Goal: Information Seeking & Learning: Learn about a topic

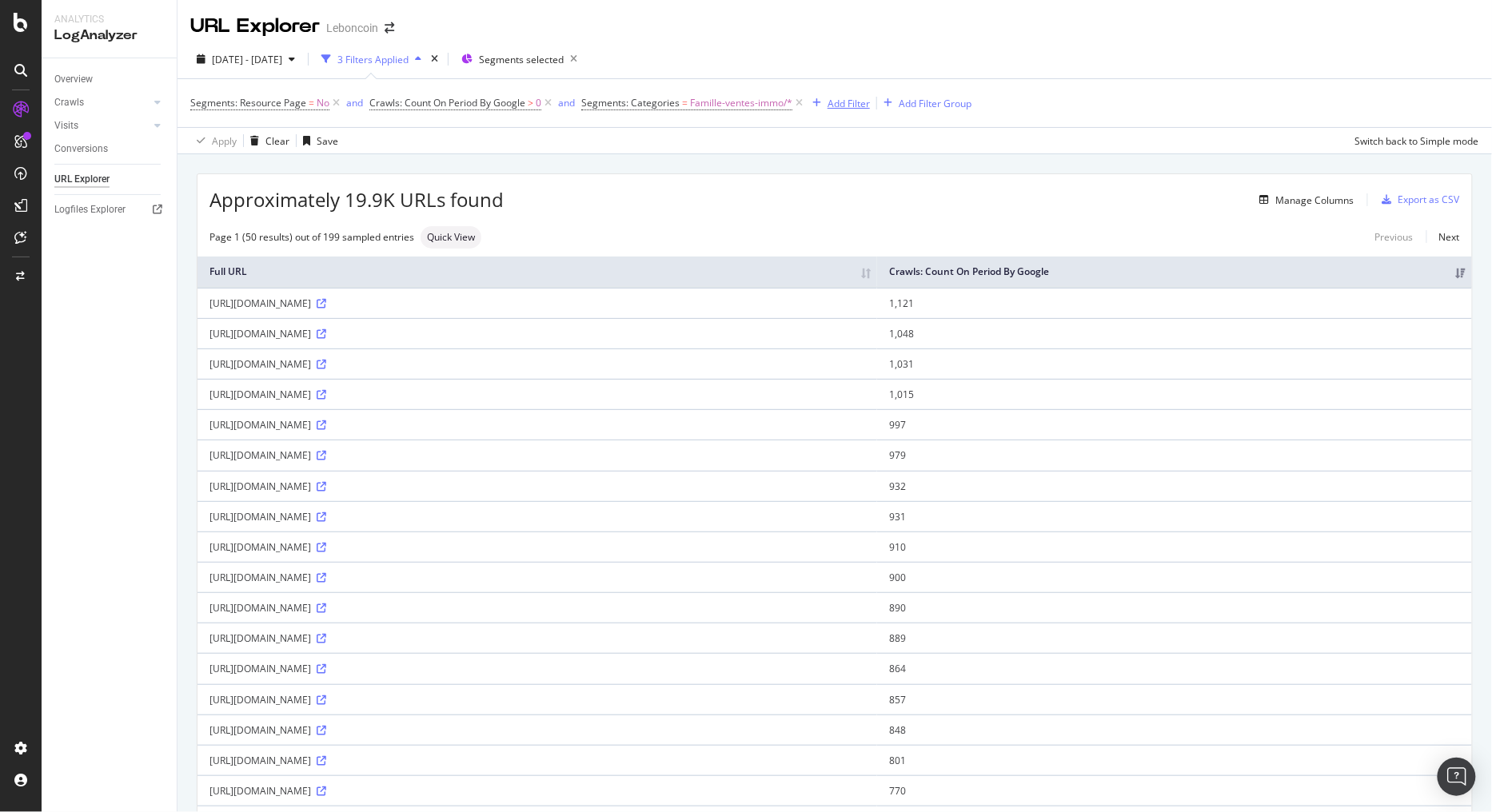
click at [860, 107] on div "Add Filter" at bounding box center [848, 103] width 42 height 14
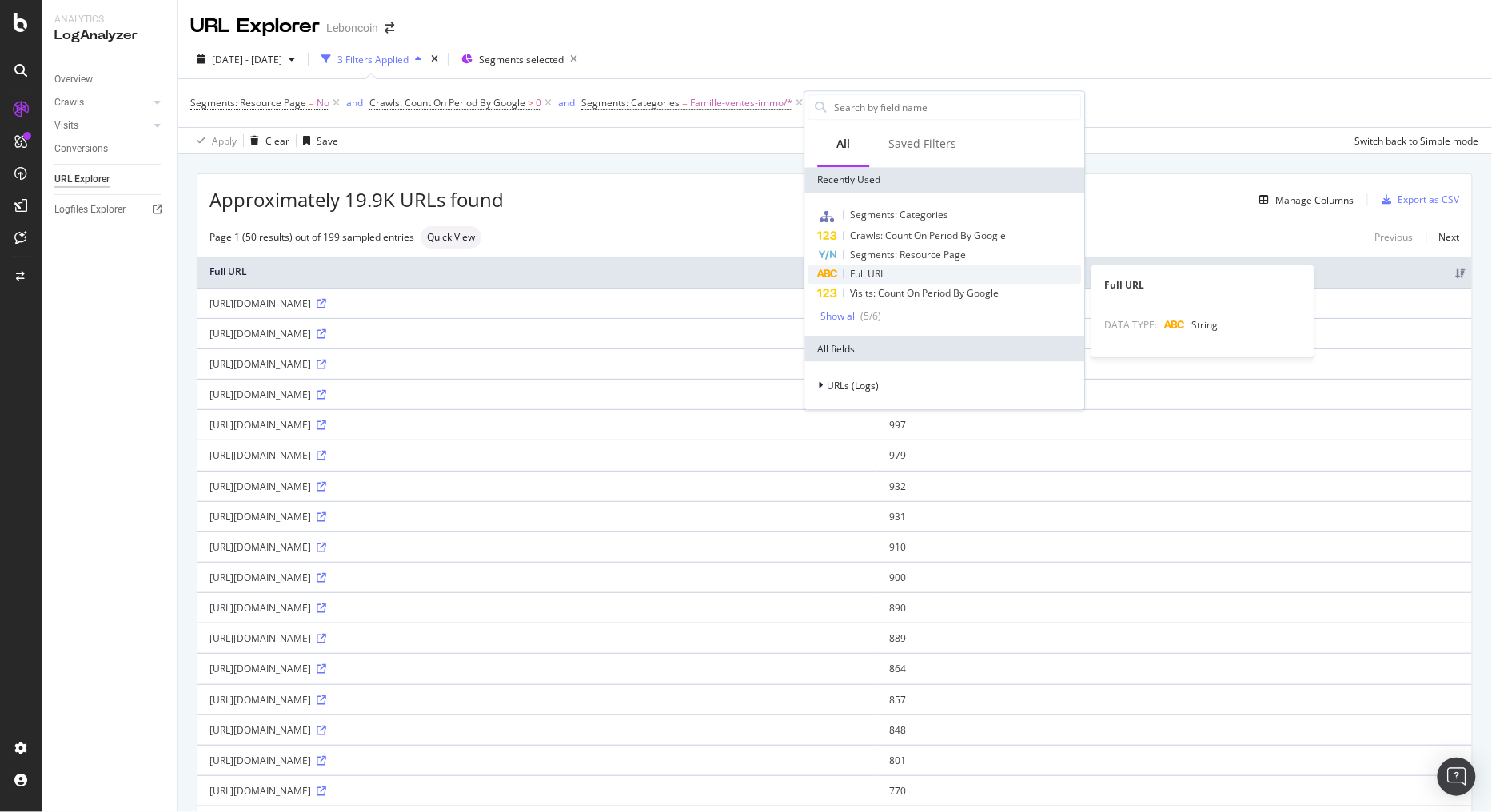
click at [891, 278] on div "Full URL" at bounding box center [944, 273] width 273 height 19
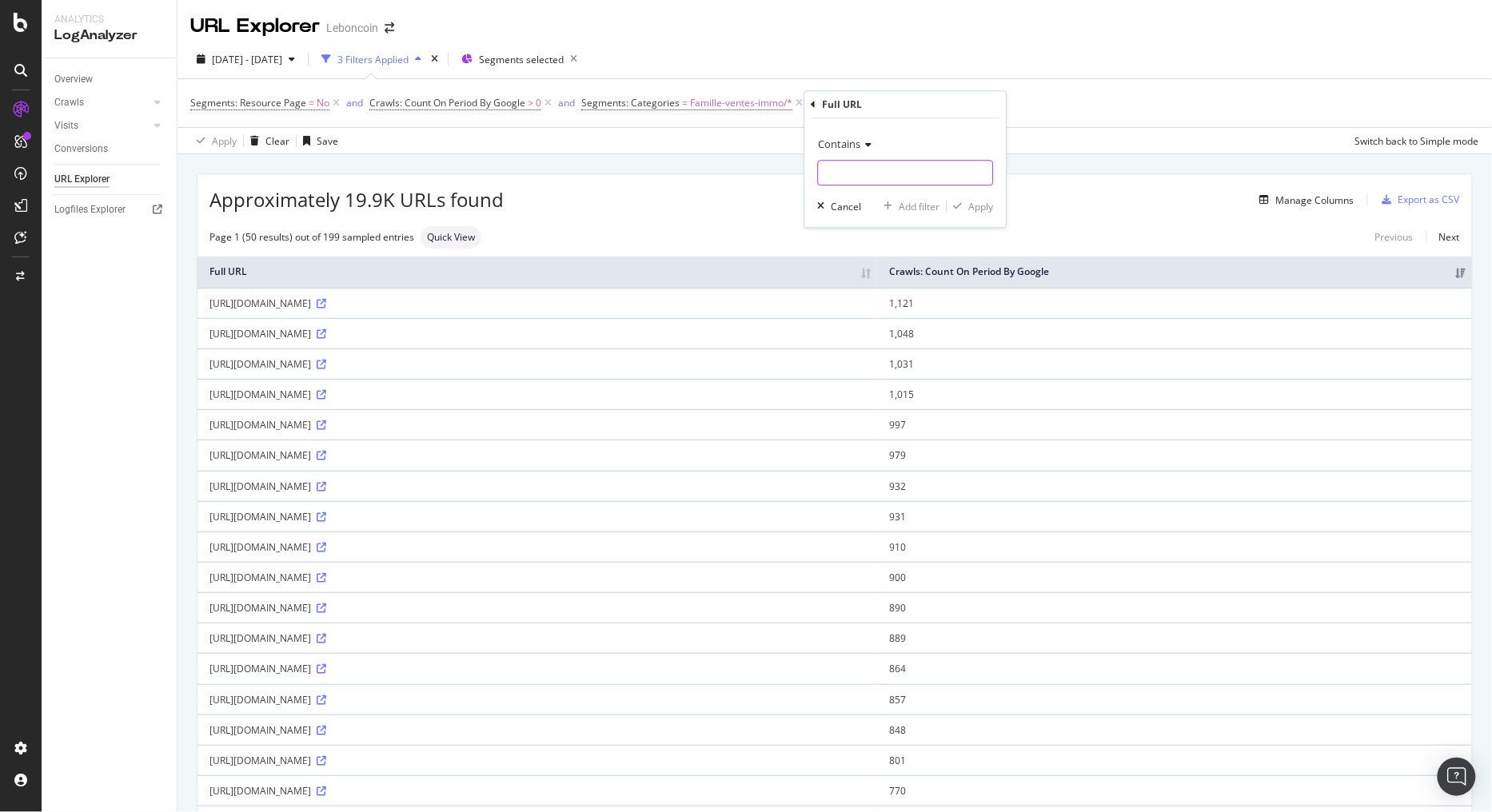
click at [896, 166] on input "text" at bounding box center [905, 172] width 174 height 25
type input "energy"
click at [966, 201] on div "button" at bounding box center [958, 206] width 22 height 10
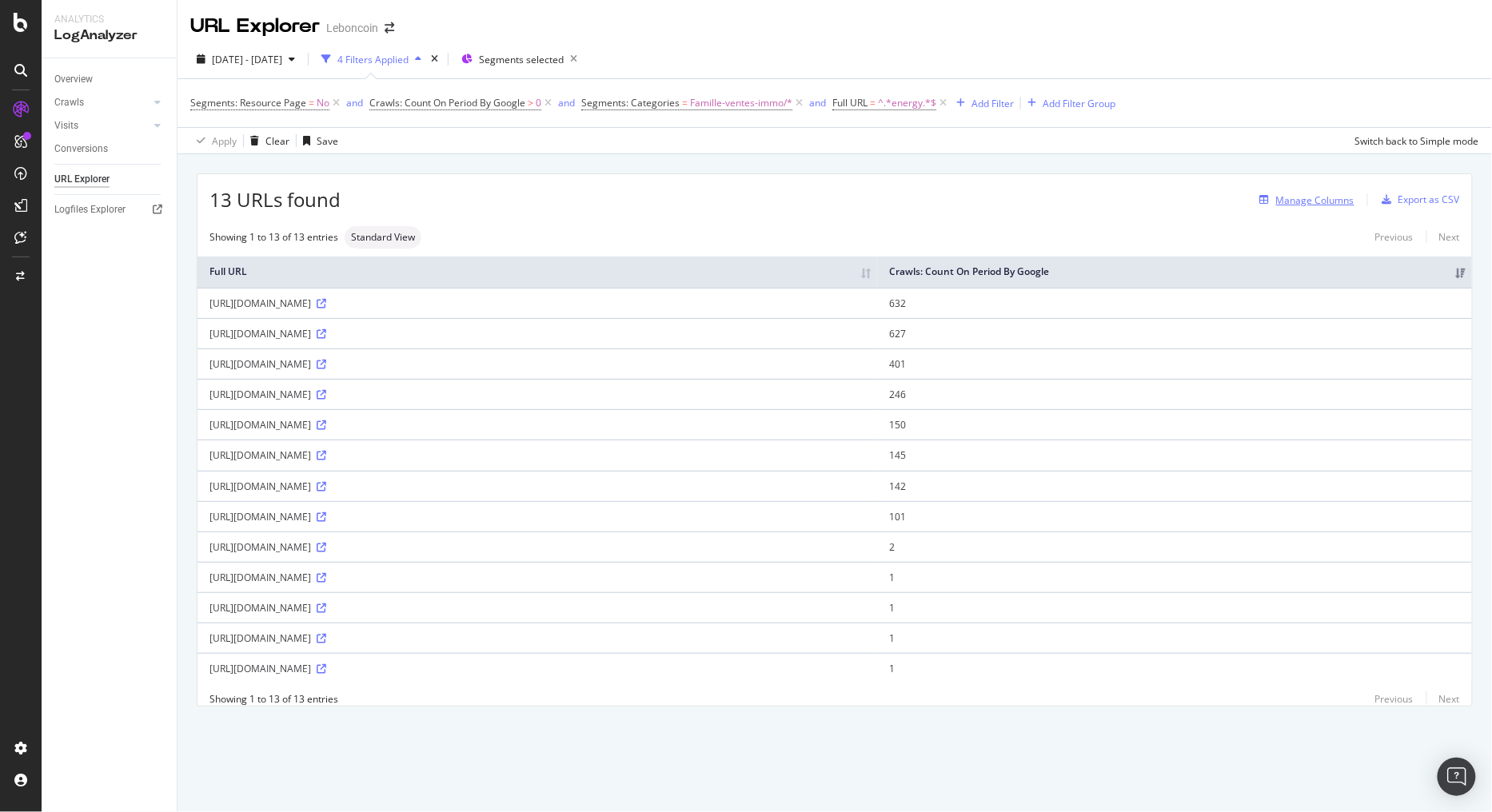
click at [1321, 196] on div "Manage Columns" at bounding box center [1314, 199] width 79 height 14
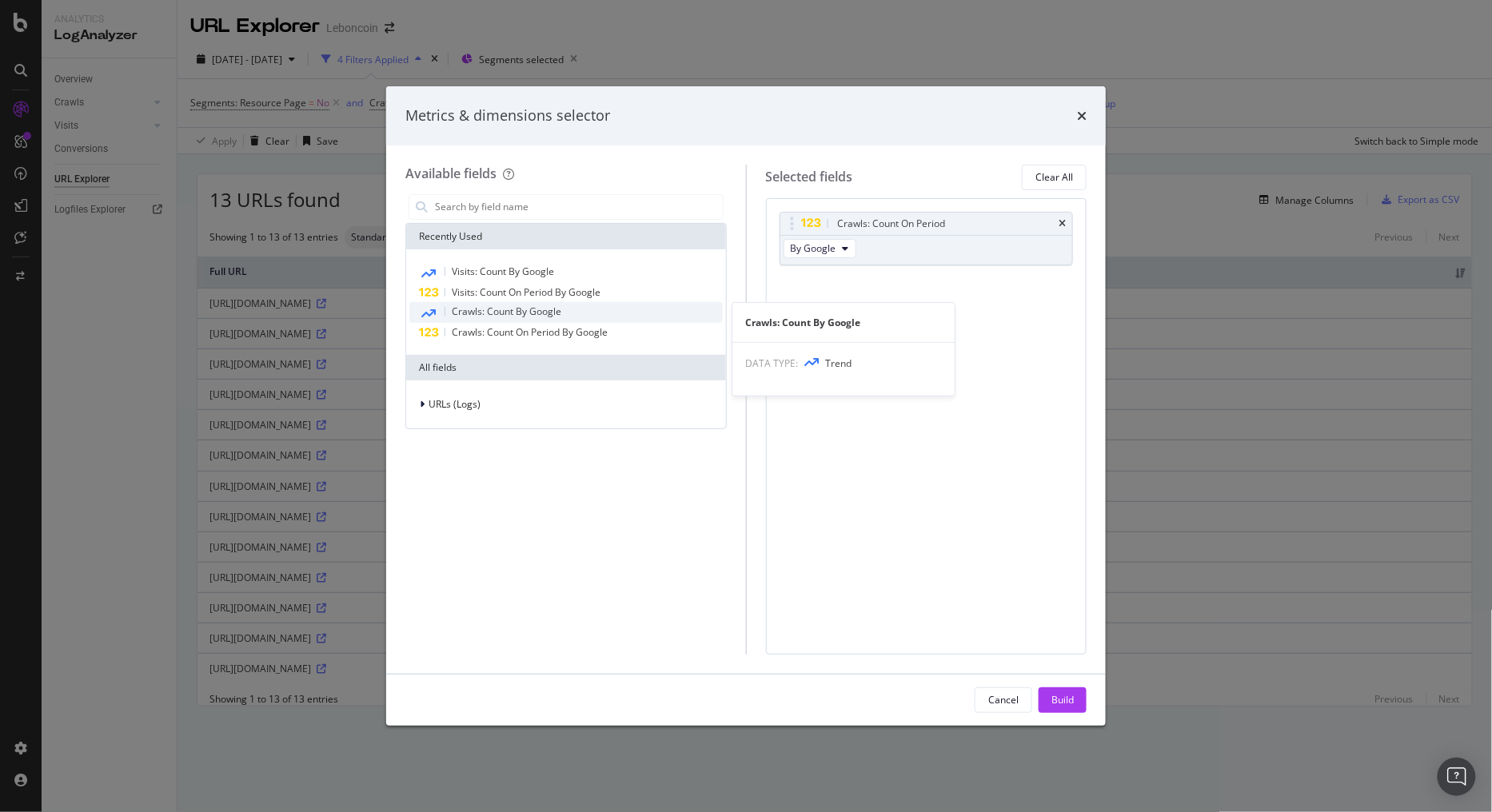
click at [546, 316] on span "Crawls: Count By Google" at bounding box center [505, 310] width 109 height 14
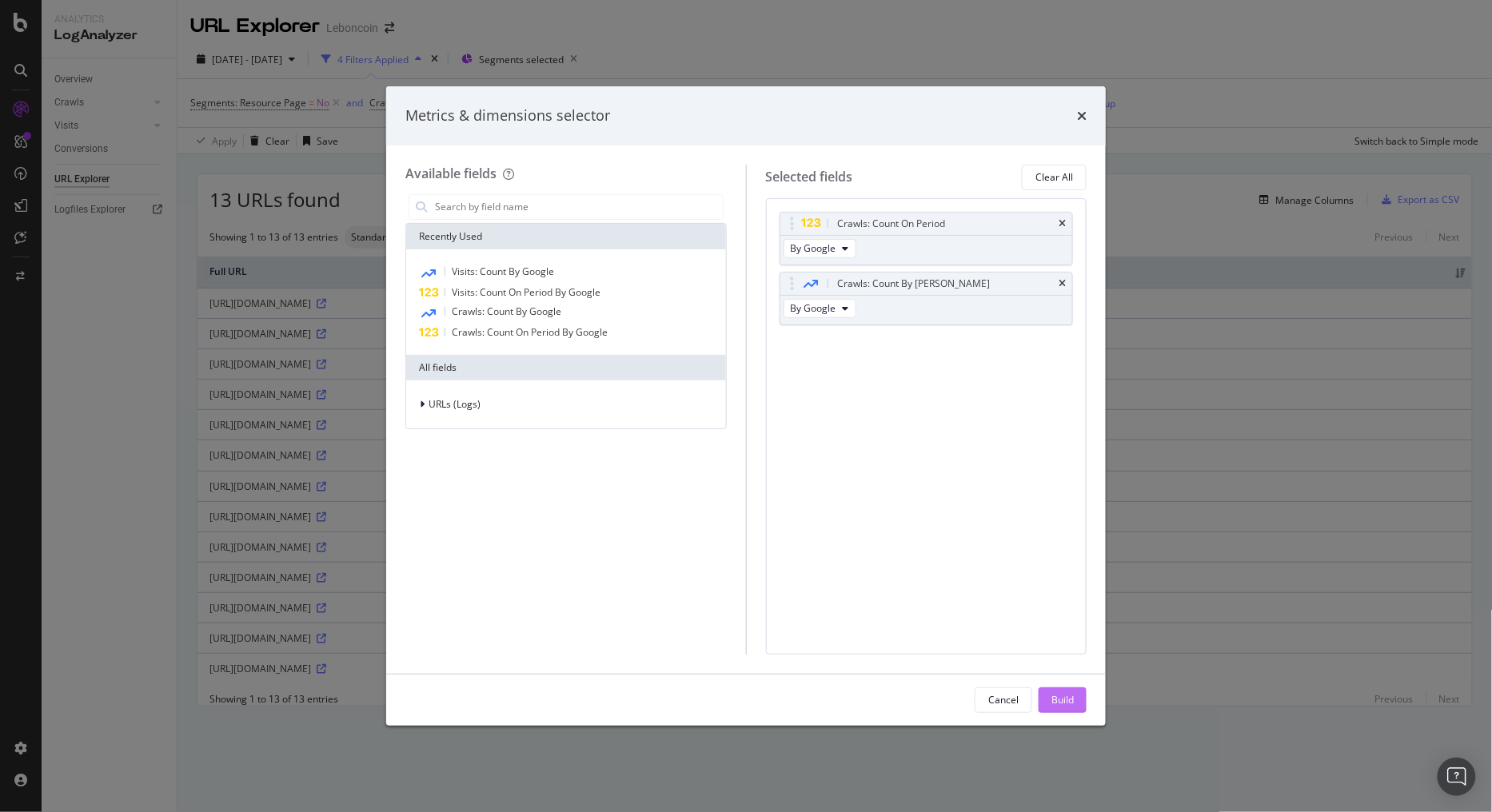
click at [1083, 698] on button "Build" at bounding box center [1061, 700] width 48 height 25
